Goal: Task Accomplishment & Management: Manage account settings

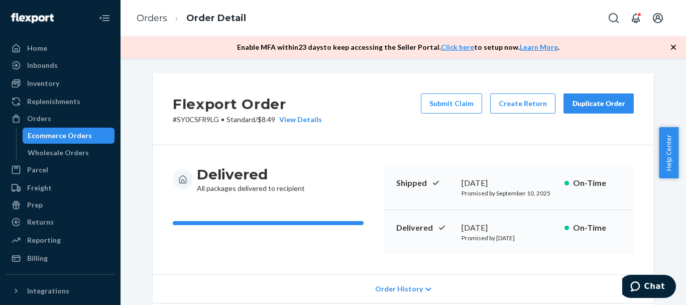
scroll to position [383, 0]
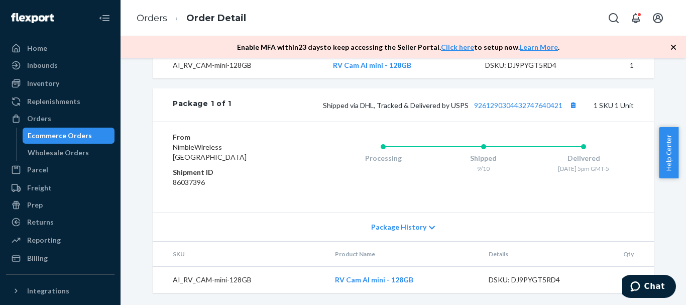
click at [68, 133] on div "Ecommerce Orders" at bounding box center [60, 136] width 64 height 10
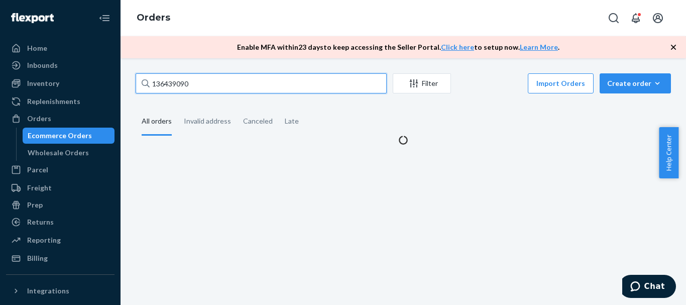
drag, startPoint x: 207, startPoint y: 78, endPoint x: 104, endPoint y: 91, distance: 103.8
click at [104, 93] on div "Home Inbounds Shipping Plans Problems Inventory Products Replenishments Orders …" at bounding box center [343, 152] width 686 height 305
paste input "3349034"
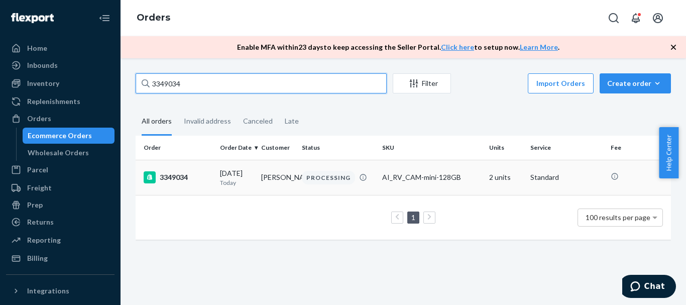
type input "3349034"
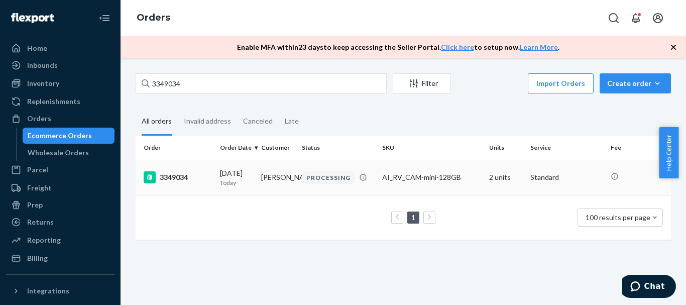
click at [177, 178] on div "3349034" at bounding box center [178, 177] width 68 height 12
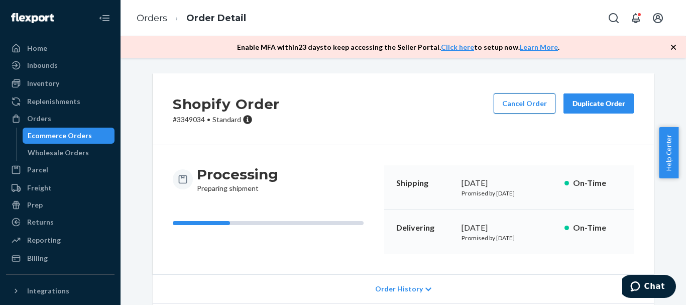
drag, startPoint x: 531, startPoint y: 116, endPoint x: 529, endPoint y: 111, distance: 5.2
click at [530, 115] on div "Cancel Order Duplicate Order" at bounding box center [564, 108] width 148 height 31
click at [528, 107] on button "Cancel Order" at bounding box center [525, 103] width 62 height 20
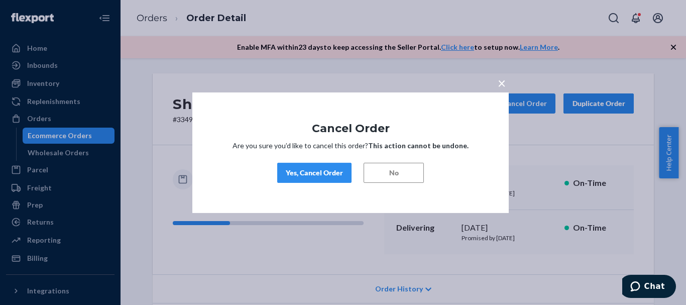
click at [310, 178] on button "Yes, Cancel Order" at bounding box center [314, 173] width 74 height 20
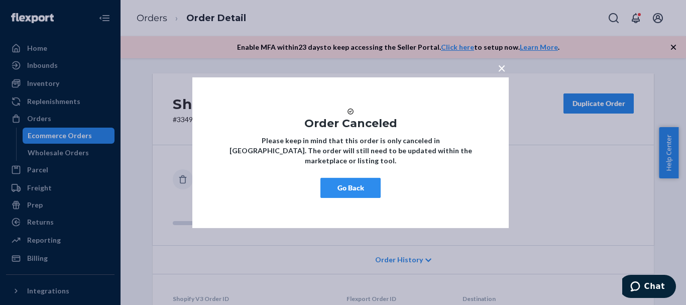
click at [501, 65] on span "×" at bounding box center [502, 67] width 8 height 17
